Goal: Task Accomplishment & Management: Complete application form

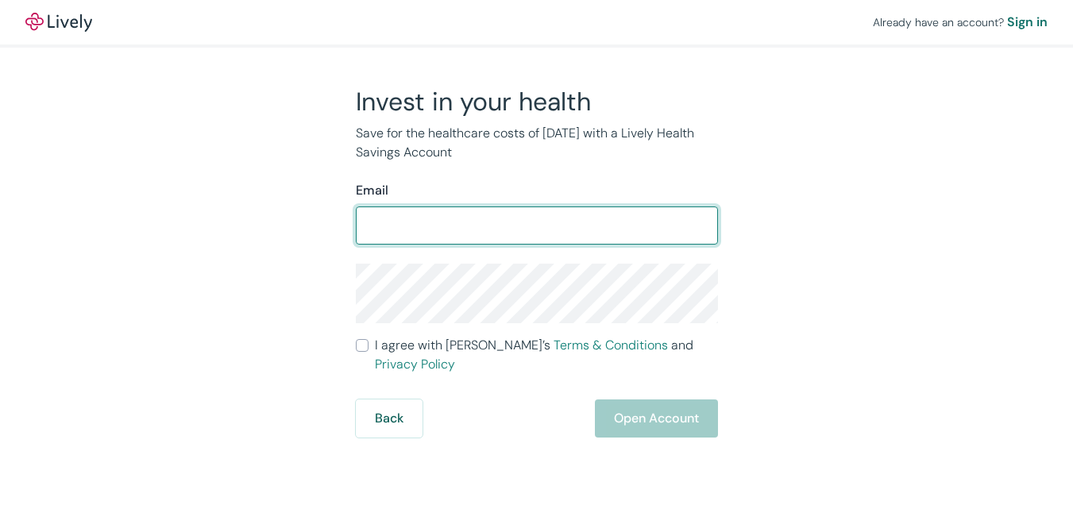
click at [356, 339] on input "I agree with Lively’s Terms & Conditions and Privacy Policy" at bounding box center [362, 345] width 13 height 13
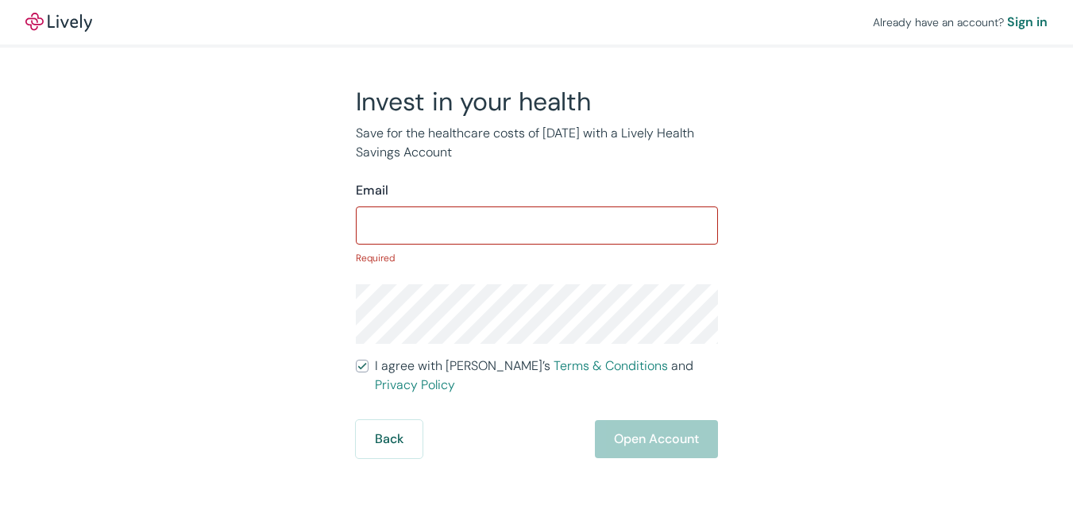
click at [356, 360] on input "I agree with Lively’s Terms & Conditions and Privacy Policy" at bounding box center [362, 366] width 13 height 13
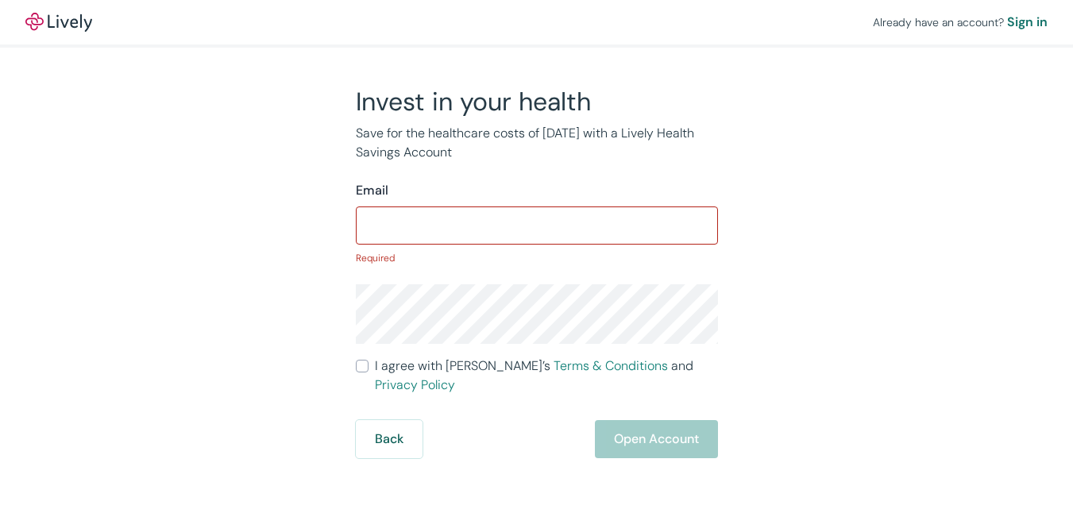
click at [356, 360] on input "I agree with Lively’s Terms & Conditions and Privacy Policy" at bounding box center [362, 366] width 13 height 13
checkbox input "true"
click at [1007, 18] on div "Sign in" at bounding box center [1027, 22] width 40 height 19
